Goal: Information Seeking & Learning: Find specific fact

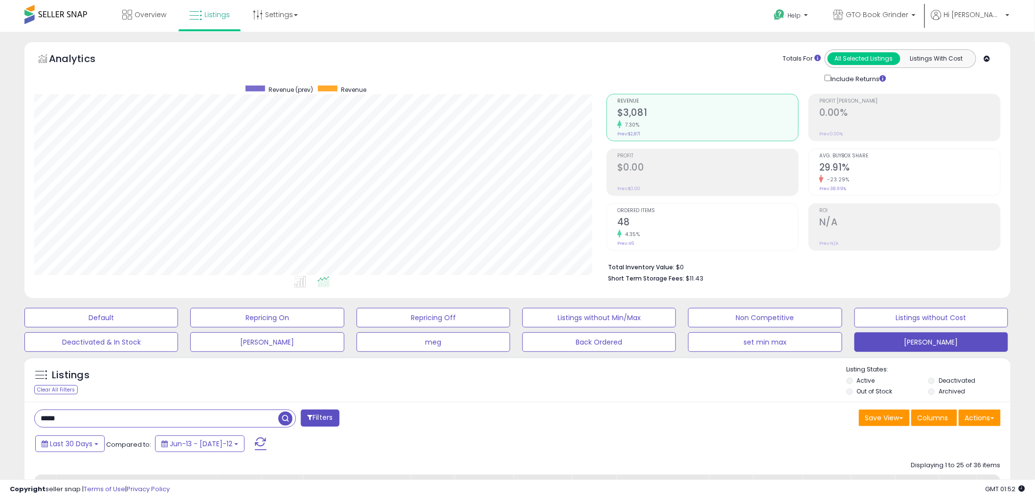
drag, startPoint x: 86, startPoint y: 420, endPoint x: -8, endPoint y: 416, distance: 94.0
click at [0, 416] on html "Unable to login Retrieving listings data.. has not yet accepted the Terms of Us…" at bounding box center [517, 249] width 1035 height 499
click at [91, 444] on span "Last 30 Days" at bounding box center [71, 444] width 43 height 10
type input "**********"
click at [79, 469] on li "Last 7 Days" at bounding box center [79, 471] width 78 height 13
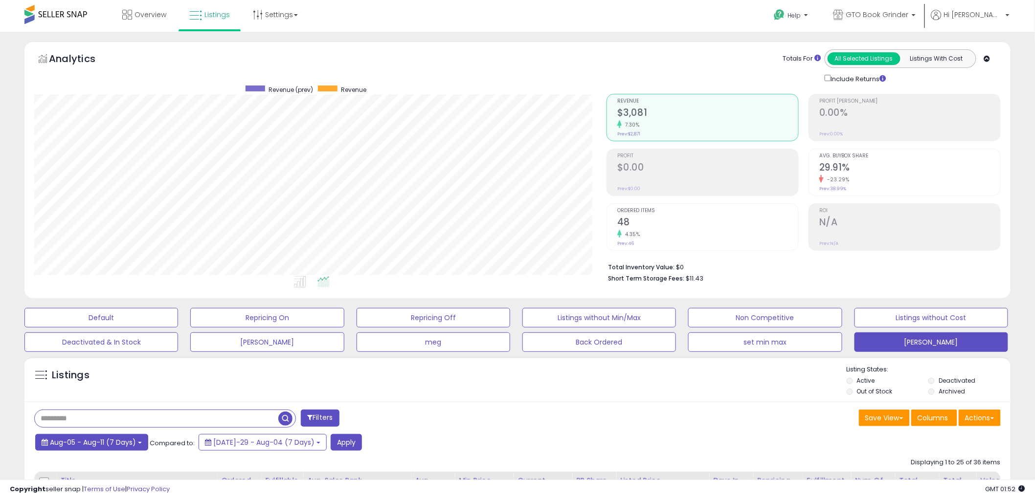
click at [128, 443] on span "Aug-05 - Aug-11 (7 Days)" at bounding box center [93, 443] width 86 height 10
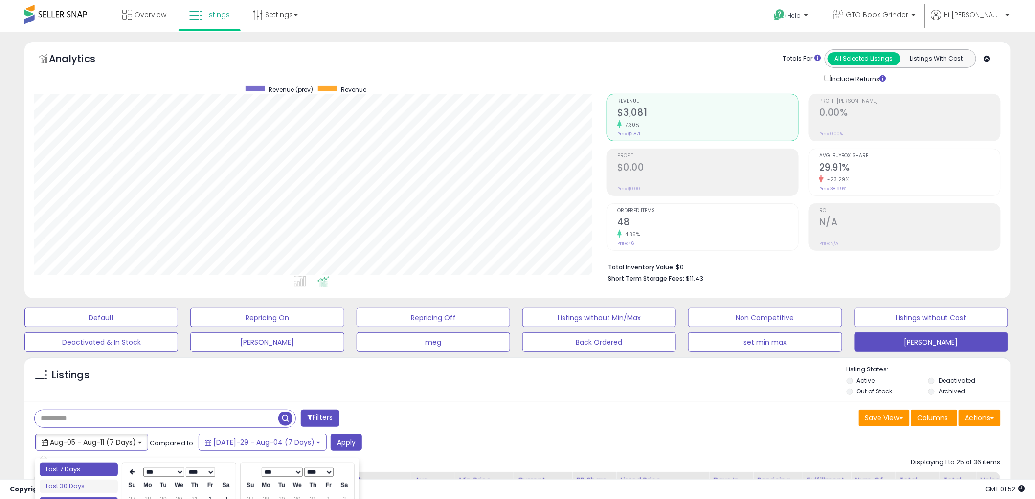
type input "**********"
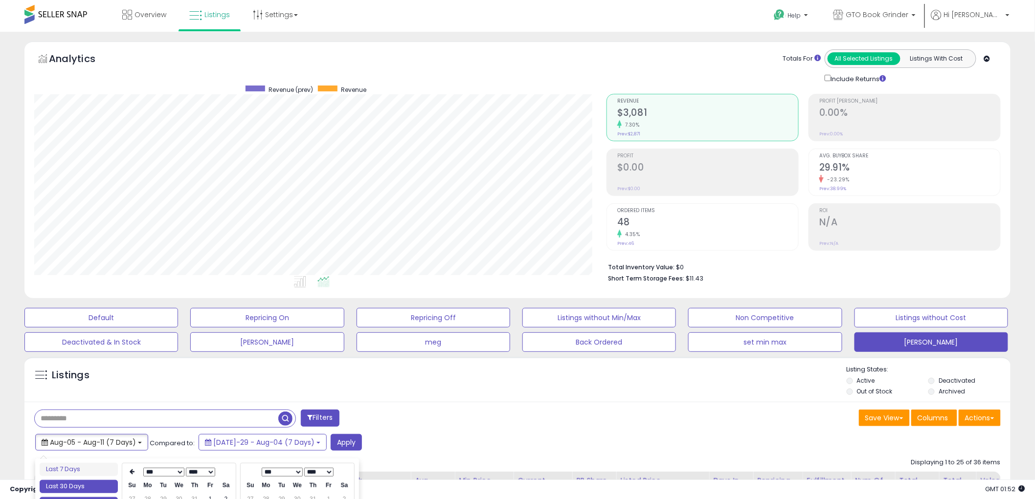
type input "**********"
click at [97, 488] on li "Last 30 Days" at bounding box center [79, 486] width 78 height 13
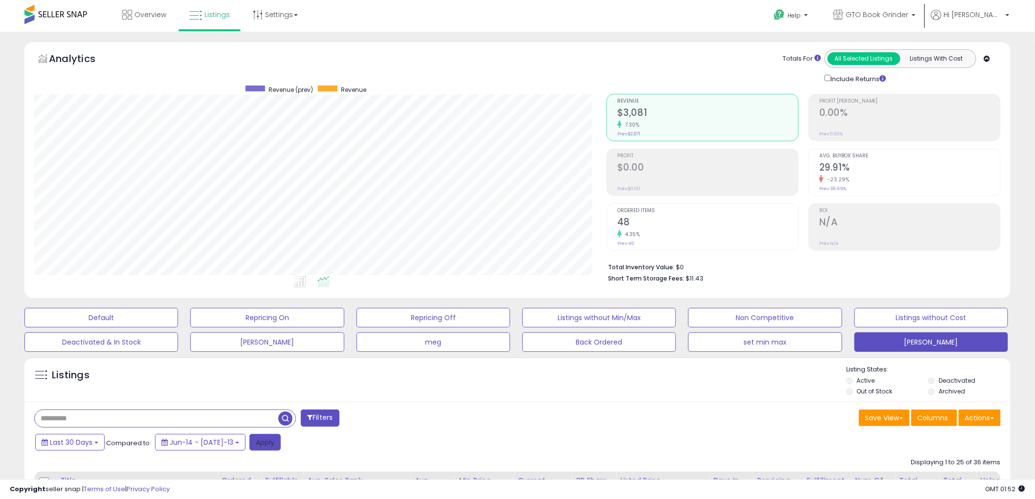
click at [249, 446] on button "Apply" at bounding box center [264, 442] width 31 height 17
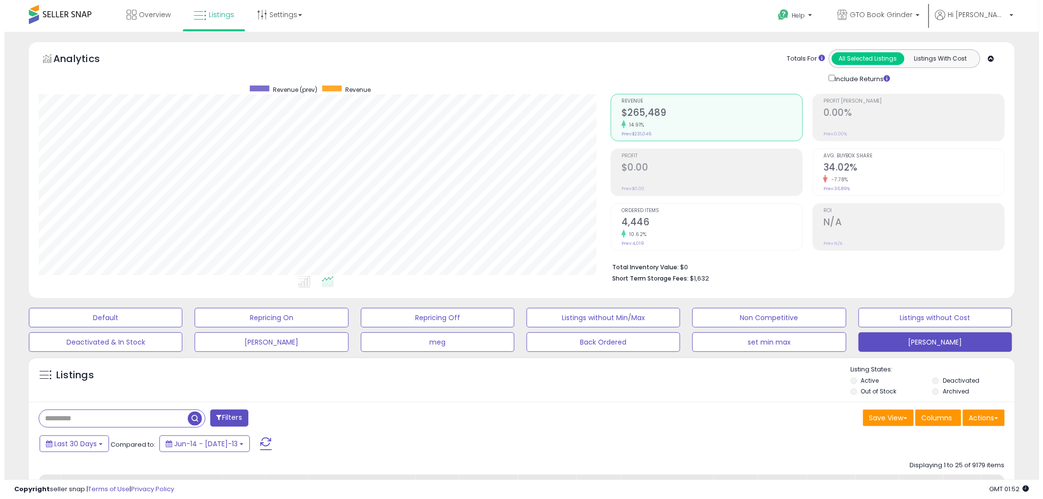
scroll to position [201, 572]
drag, startPoint x: 249, startPoint y: 432, endPoint x: 517, endPoint y: 432, distance: 268.0
click at [93, 420] on input "text" at bounding box center [127, 418] width 184 height 17
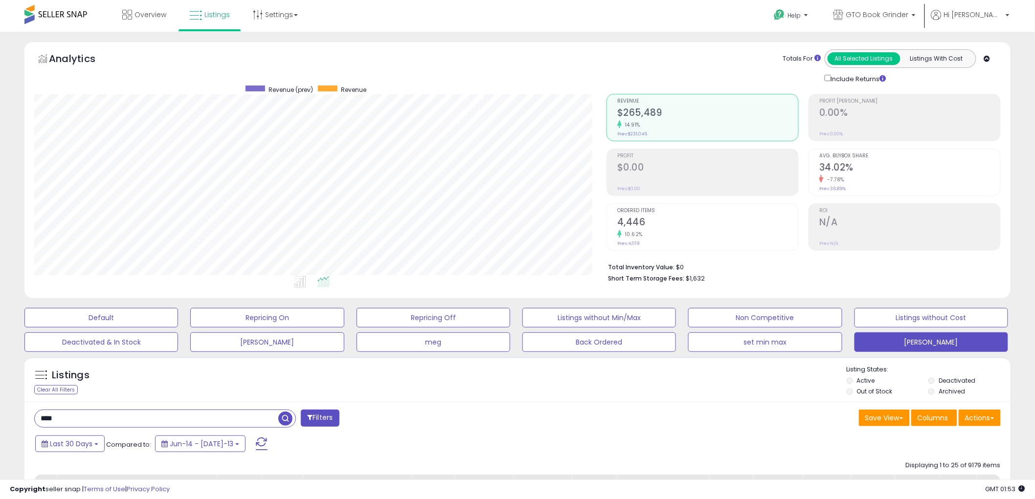
click at [284, 421] on span "button" at bounding box center [285, 419] width 14 height 14
click at [631, 219] on h2 "2,105" at bounding box center [707, 223] width 181 height 13
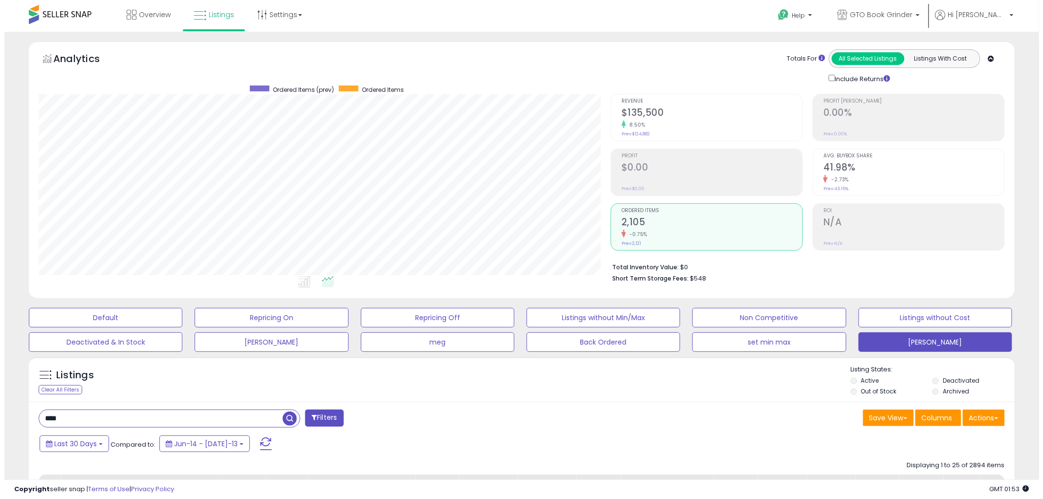
scroll to position [488832, 488459]
drag, startPoint x: 98, startPoint y: 419, endPoint x: 3, endPoint y: 420, distance: 94.9
click at [286, 420] on span "button" at bounding box center [285, 419] width 14 height 14
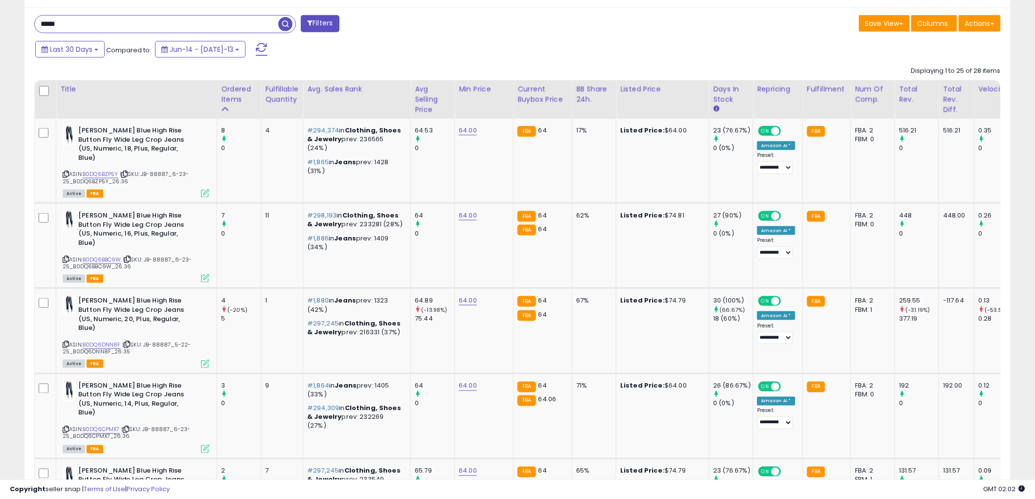
scroll to position [372, 0]
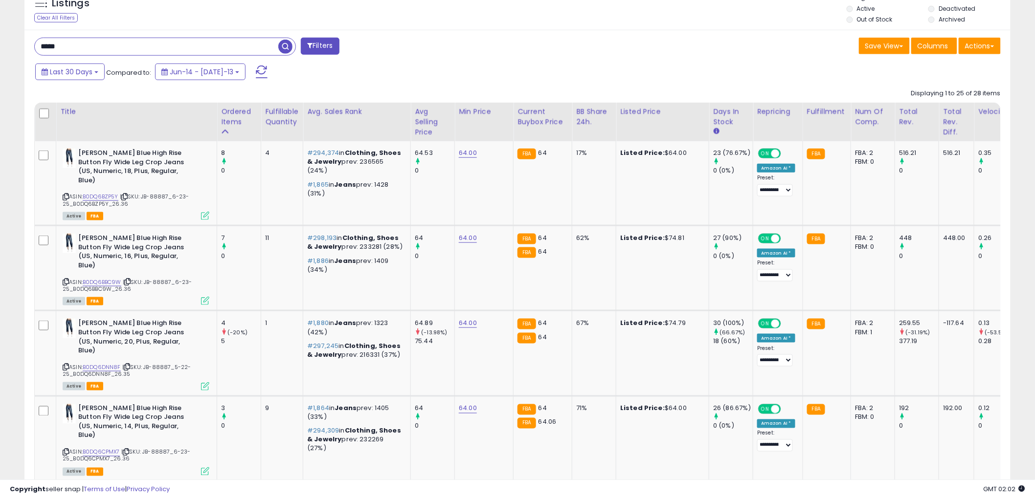
drag, startPoint x: 174, startPoint y: 47, endPoint x: 32, endPoint y: 41, distance: 142.0
click at [32, 41] on div "***** Filters" at bounding box center [272, 48] width 490 height 20
paste input "*****"
click at [286, 45] on span "button" at bounding box center [285, 47] width 14 height 14
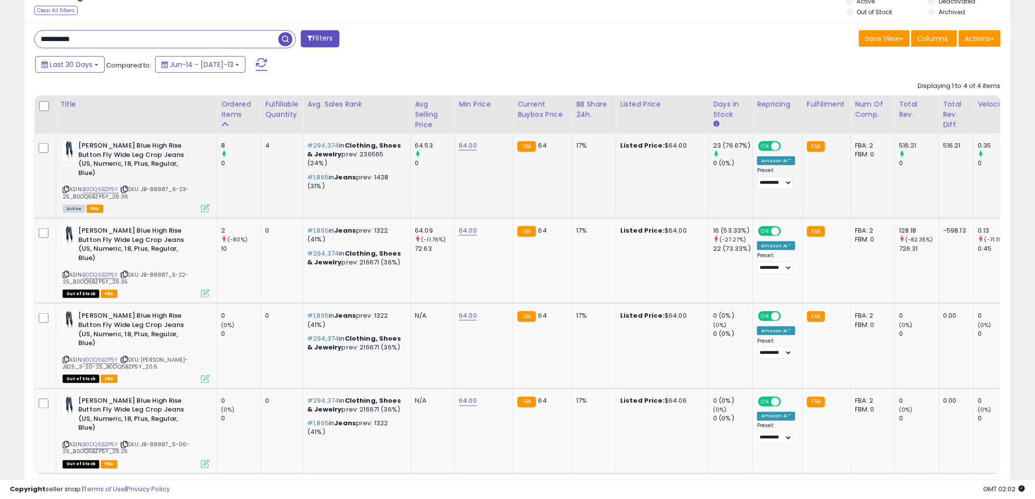
scroll to position [380, 0]
drag, startPoint x: 95, startPoint y: 36, endPoint x: 30, endPoint y: 45, distance: 66.3
click at [30, 45] on div "**********" at bounding box center [272, 40] width 490 height 20
click at [282, 39] on span "button" at bounding box center [285, 39] width 14 height 14
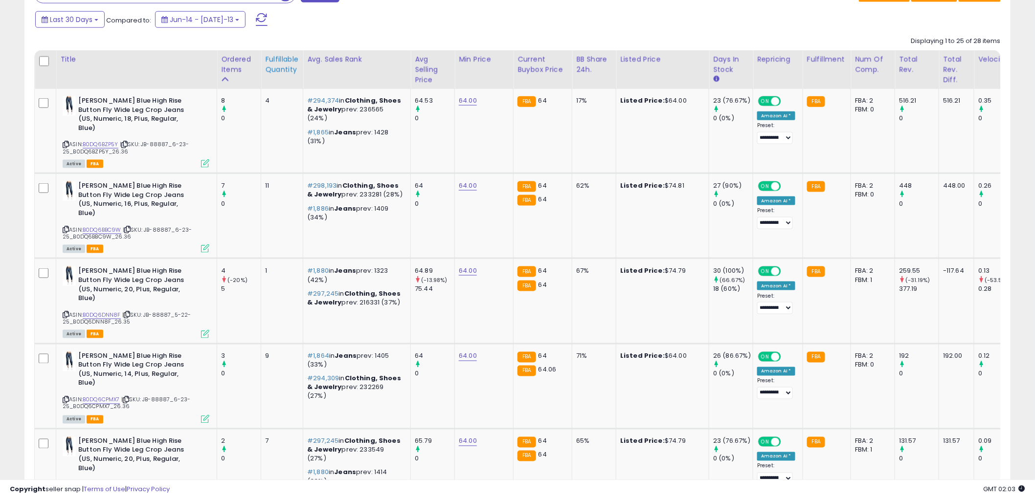
scroll to position [201, 572]
click at [69, 59] on div "Title" at bounding box center [136, 59] width 153 height 10
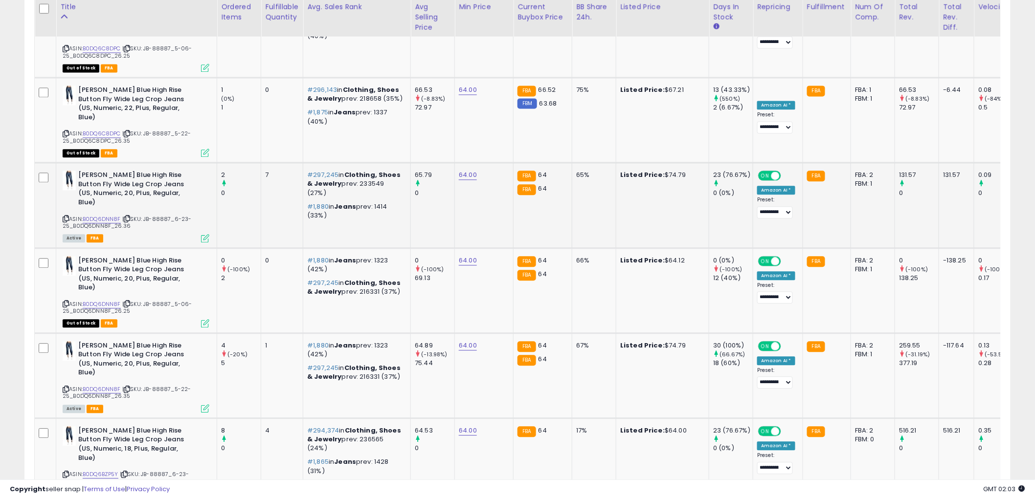
scroll to position [859, 0]
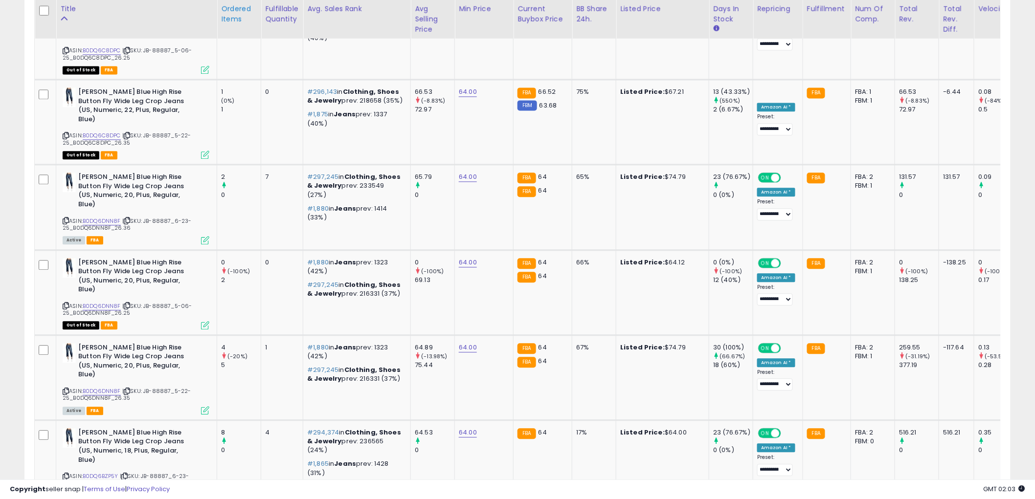
click at [232, 16] on div "Ordered Items" at bounding box center [239, 13] width 36 height 21
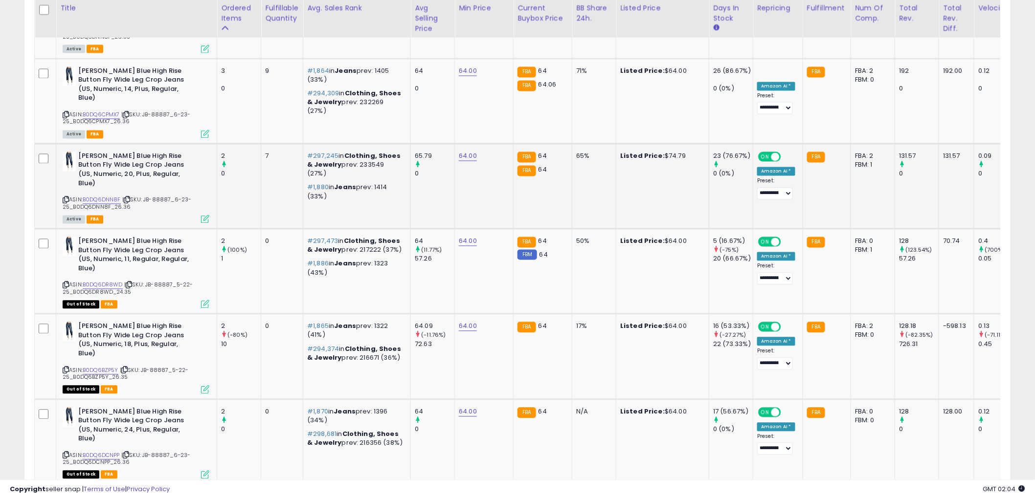
scroll to position [706, 0]
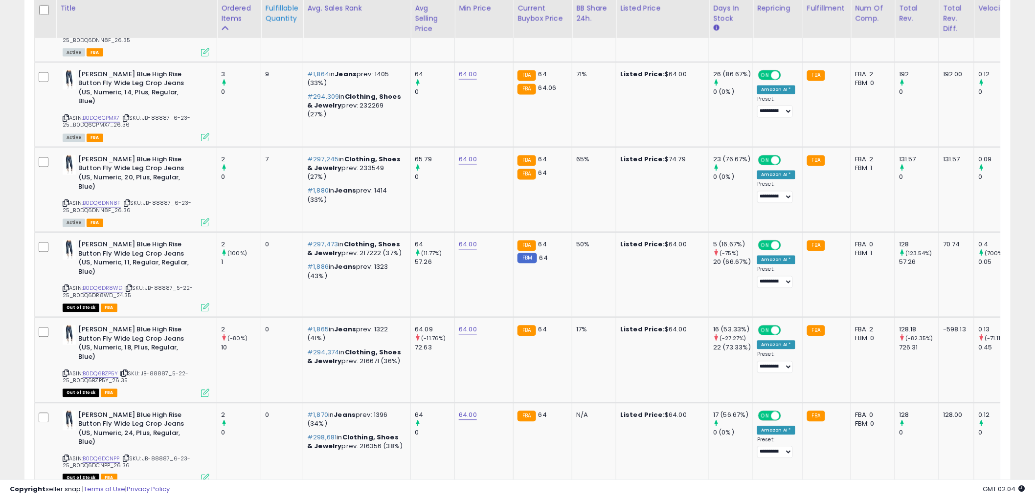
click at [279, 17] on div "Fulfillable Quantity" at bounding box center [282, 13] width 34 height 21
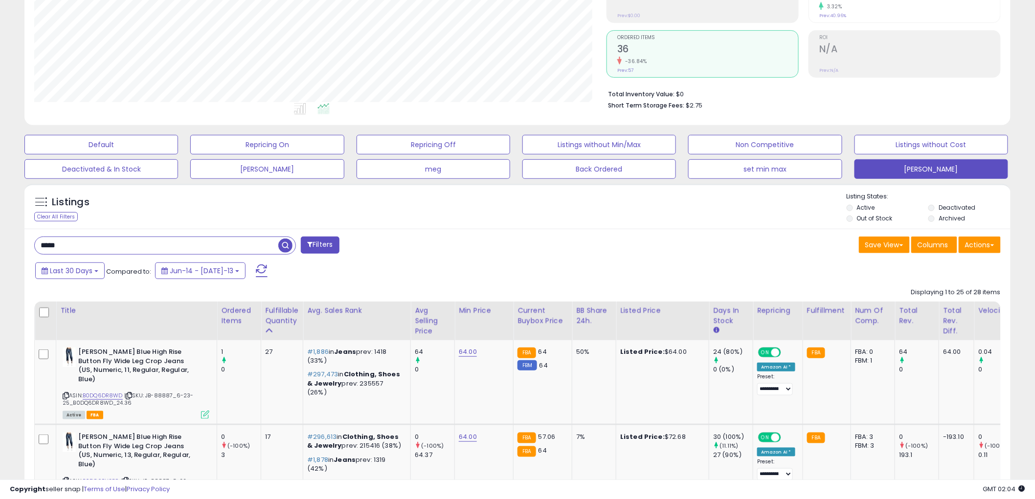
scroll to position [163, 0]
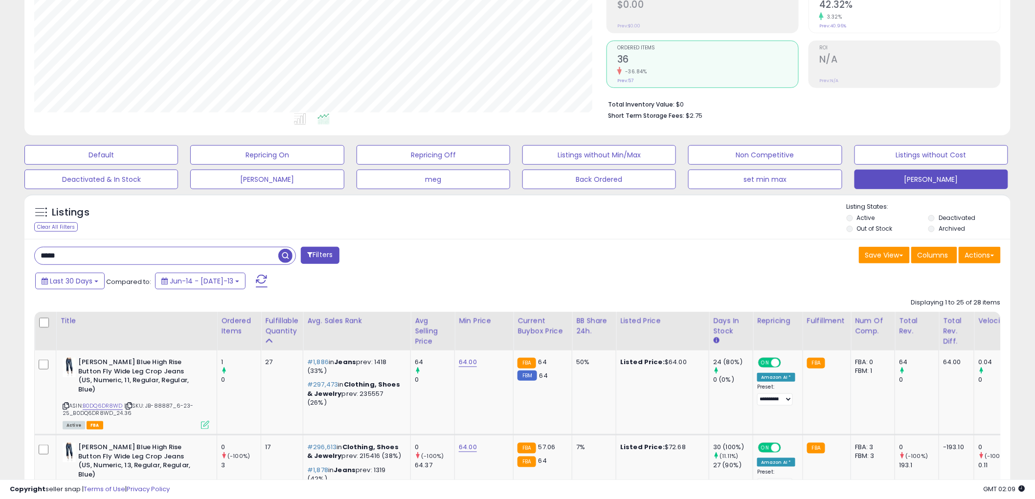
drag, startPoint x: 125, startPoint y: 258, endPoint x: -27, endPoint y: 264, distance: 152.7
click at [0, 264] on html "Unable to login Retrieving listings data.. has not yet accepted the Terms of Us…" at bounding box center [517, 86] width 1035 height 499
type input "*****"
click at [281, 258] on span "button" at bounding box center [285, 256] width 14 height 14
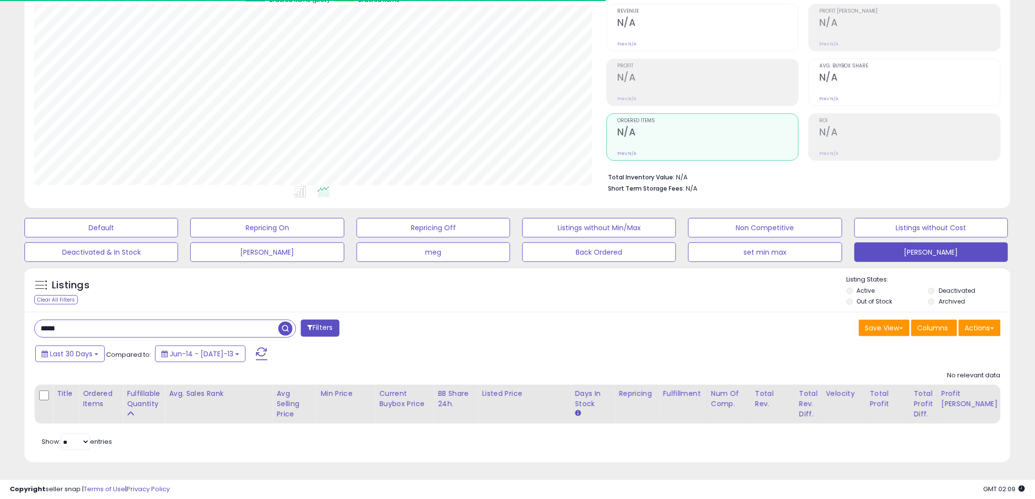
scroll to position [201, 572]
